Goal: Transaction & Acquisition: Subscribe to service/newsletter

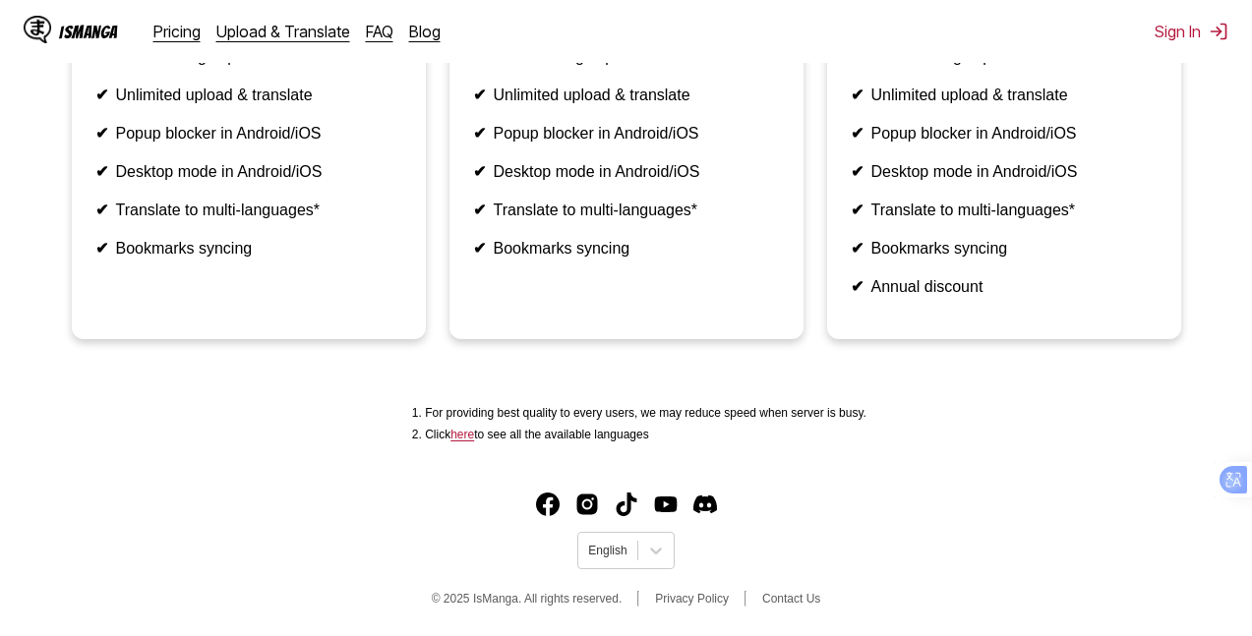
scroll to position [577, 0]
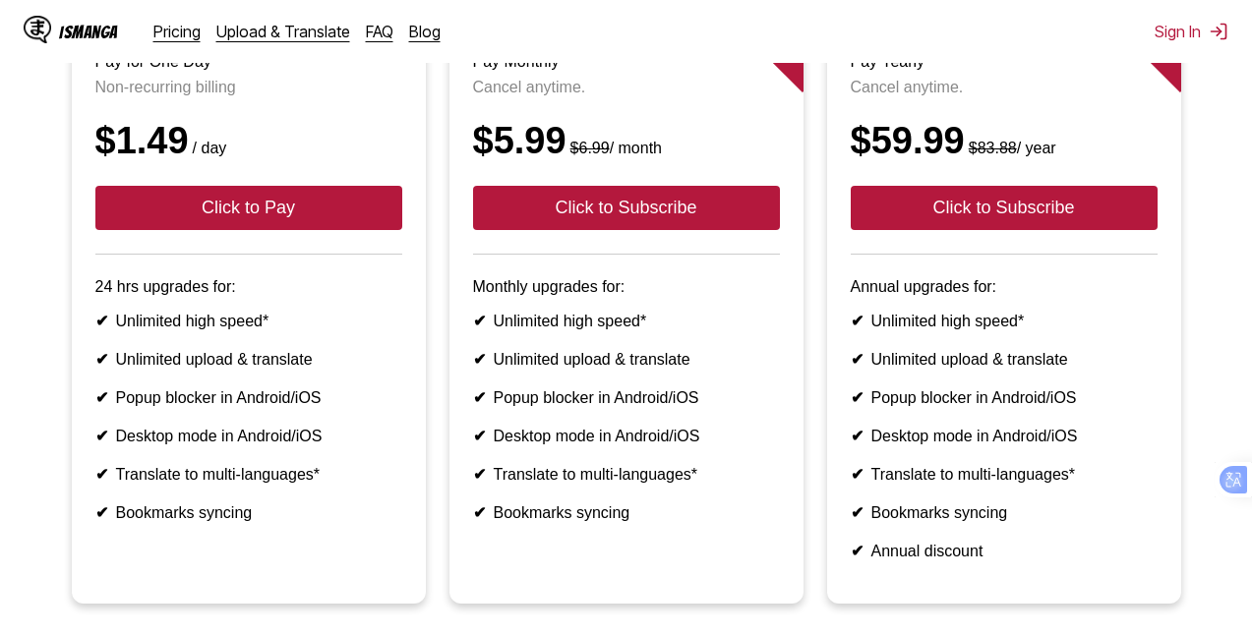
scroll to position [295, 0]
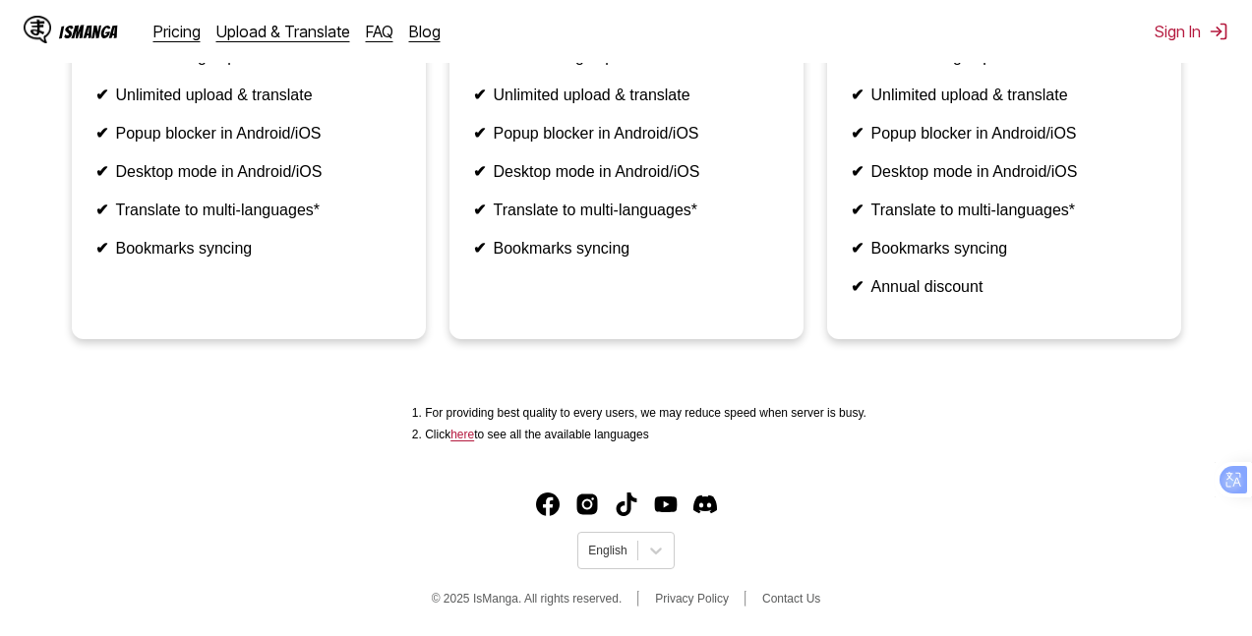
scroll to position [667, 0]
click at [657, 547] on icon at bounding box center [656, 551] width 20 height 20
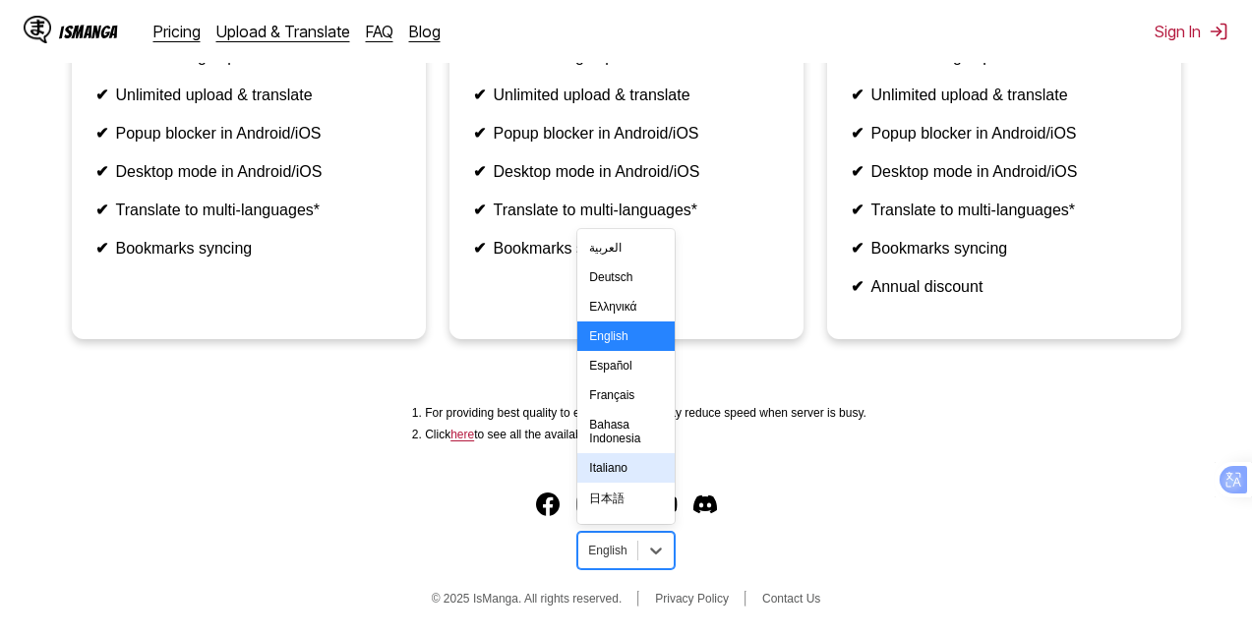
scroll to position [342, 0]
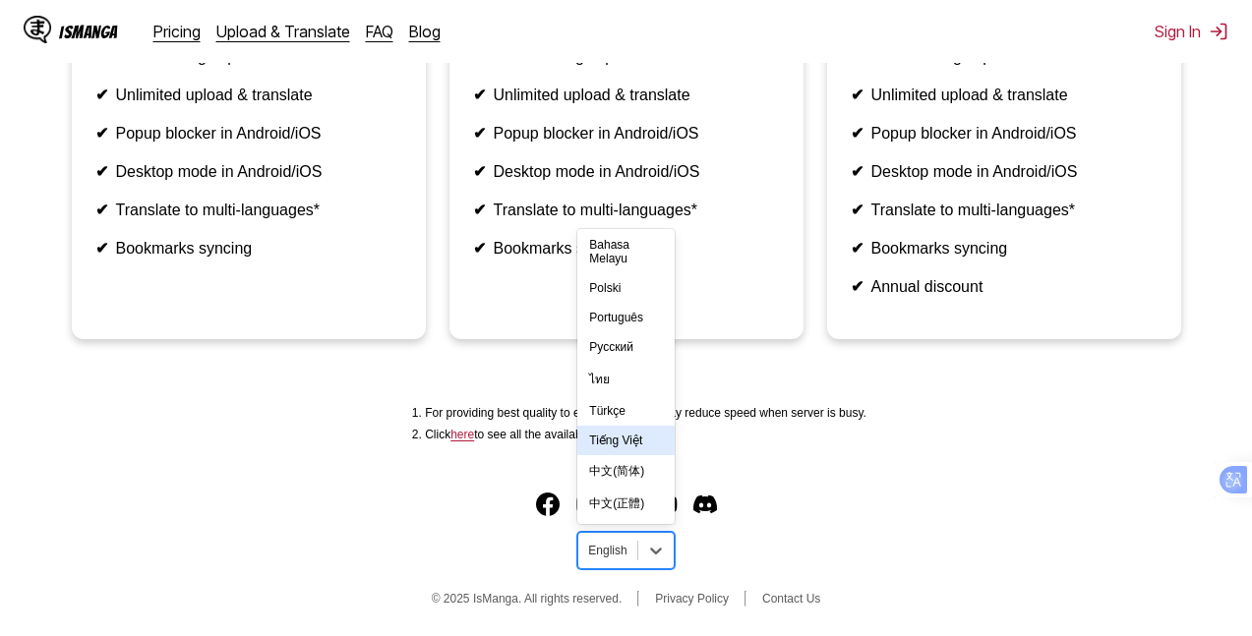
click at [632, 446] on div "Tiếng Việt" at bounding box center [625, 440] width 96 height 29
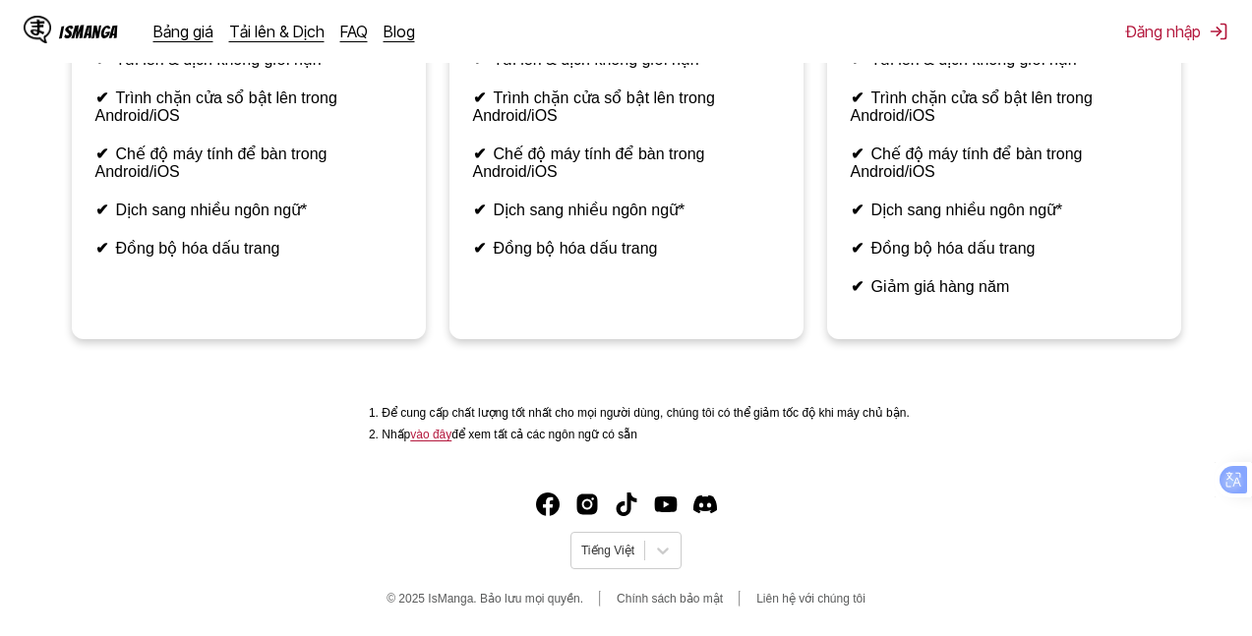
scroll to position [708, 0]
